Goal: Task Accomplishment & Management: Manage account settings

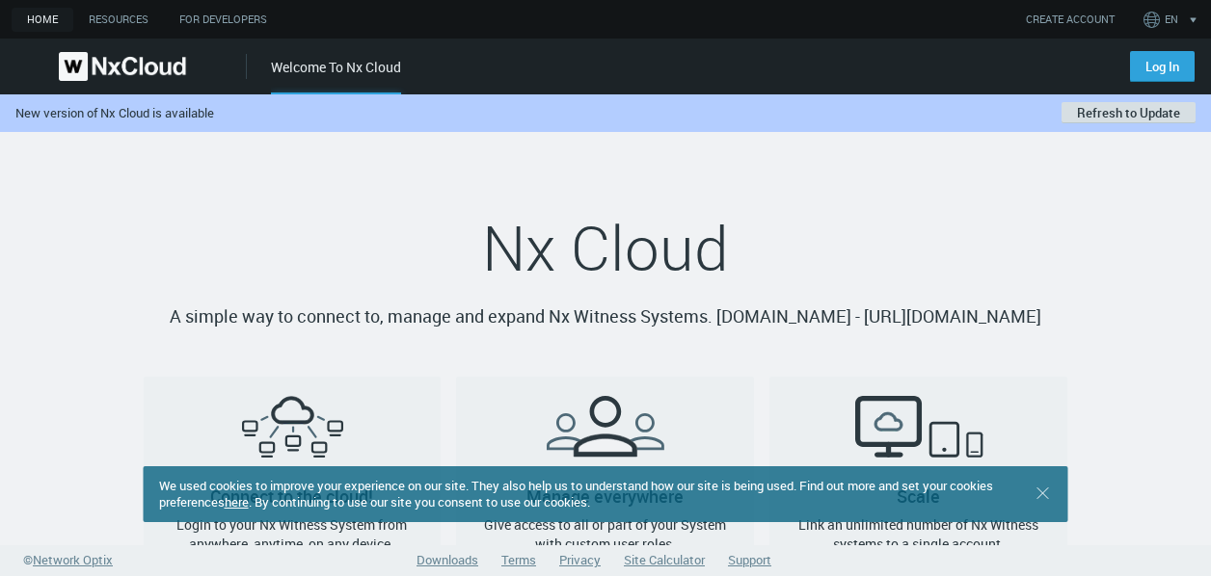
click at [1155, 117] on button "Refresh to Update" at bounding box center [1128, 112] width 134 height 21
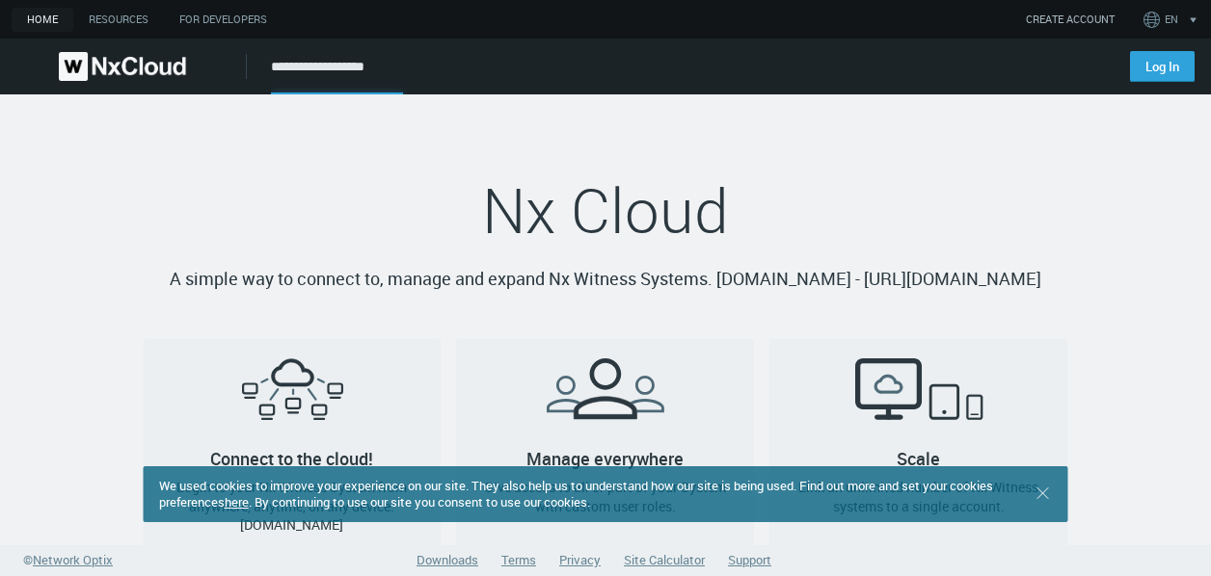
click at [1078, 14] on link "CREATE ACCOUNT" at bounding box center [1070, 20] width 89 height 16
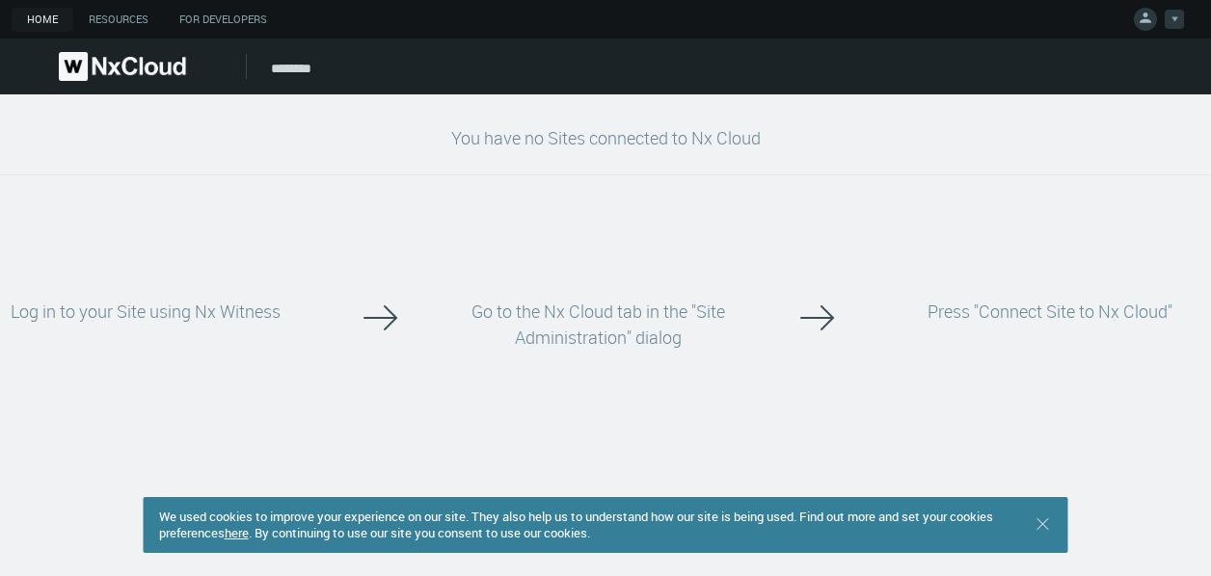
click at [1172, 22] on svg-icon at bounding box center [1174, 20] width 7 height 19
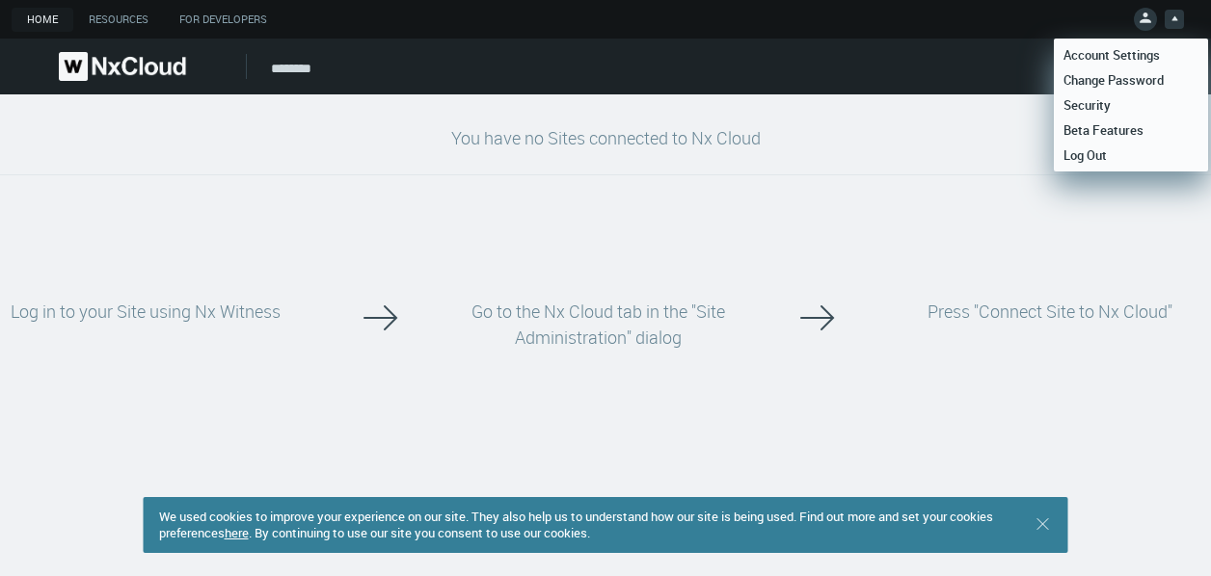
click at [1172, 22] on svg-icon at bounding box center [1174, 17] width 7 height 19
